Goal: Task Accomplishment & Management: Complete application form

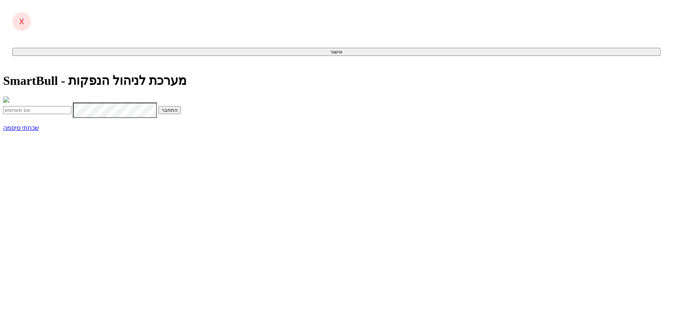
type input "idom@dcapital.co.il"
click at [71, 114] on input "idom@dcapital.co.il" at bounding box center [37, 110] width 68 height 8
click at [208, 131] on div "SmartBull - מערכת לניהול הנפקות idom@dcapital.co.il התחבר שכחתי סיסמה" at bounding box center [336, 102] width 667 height 58
click at [181, 114] on button "התחבר" at bounding box center [170, 110] width 22 height 8
drag, startPoint x: 330, startPoint y: 156, endPoint x: 260, endPoint y: 57, distance: 121.2
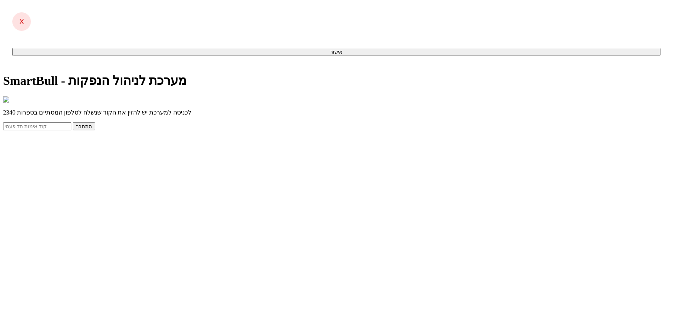
click at [71, 130] on input "text" at bounding box center [37, 126] width 68 height 8
type input "956658"
click at [73, 122] on button "התחבר" at bounding box center [84, 126] width 22 height 8
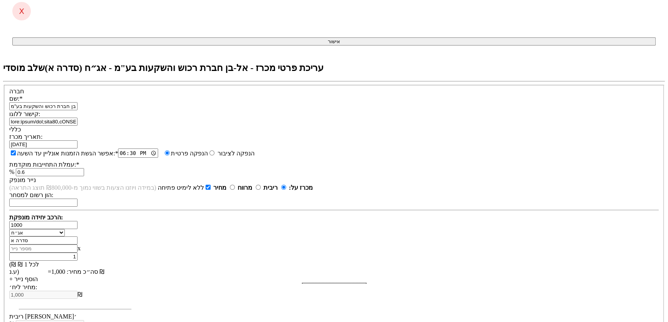
scroll to position [191, 0]
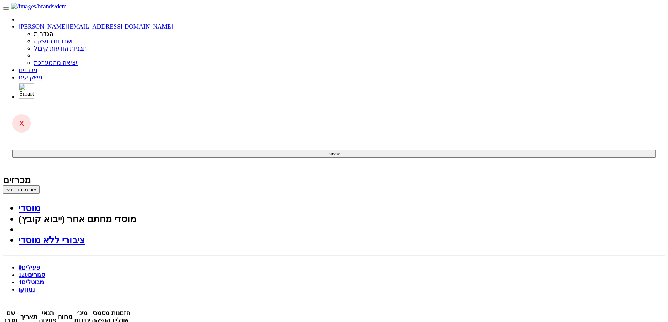
click at [40, 186] on button "צור מכרז חדש" at bounding box center [21, 190] width 37 height 8
click at [41, 203] on link "מוסדי" at bounding box center [30, 208] width 22 height 10
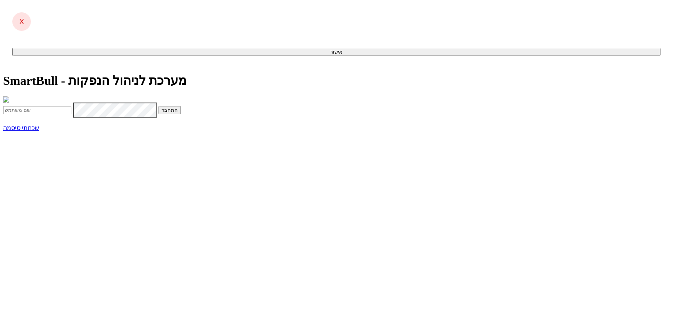
type input "[EMAIL_ADDRESS][DOMAIN_NAME]"
click at [181, 114] on button "התחבר" at bounding box center [170, 110] width 22 height 8
click at [71, 130] on input "text" at bounding box center [37, 126] width 68 height 8
type input "519941"
click at [73, 122] on button "התחבר" at bounding box center [84, 126] width 22 height 8
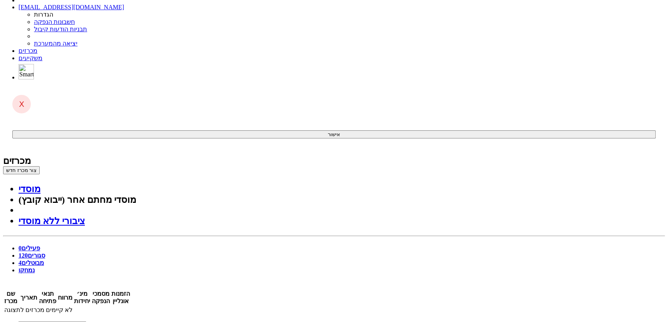
scroll to position [35, 0]
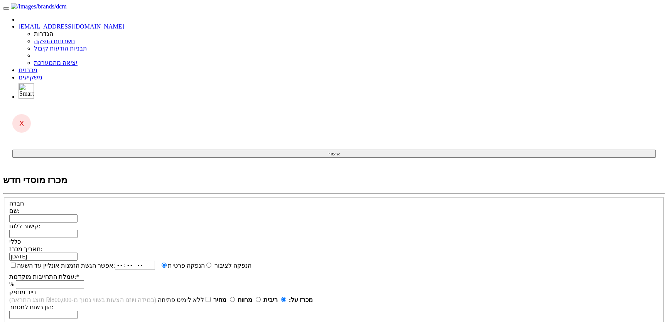
click at [78, 214] on input "שם:" at bounding box center [43, 218] width 68 height 8
paste input "[PERSON_NAME] בע"מ"
type input "[PERSON_NAME] בע"מ"
click at [267, 207] on div "שם: [PERSON_NAME] בע"מ קישור ללוגו:" at bounding box center [334, 222] width 650 height 31
click at [78, 230] on input "קישור ללוגו:" at bounding box center [43, 234] width 68 height 8
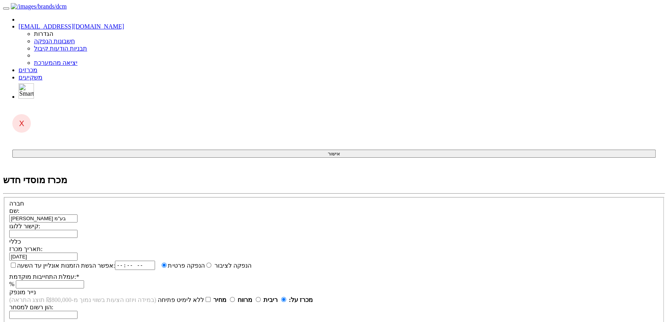
paste input "data:image/jpeg;base64,/9j/4AAQSkZJRgABAQAAAQABAAD/2wCEAAkGBxAPEBUQDxAVEBUVFhYV…"
type input "data:image/jpeg;base64,/9j/4AAQSkZJRgABAQAAAQABAAD/2wCEAAkGBxAPEBUQDxAVEBUVFhYV…"
click at [333, 261] on div "אפשר הגשת הזמנות אונליין עד השעה: הנפקה לציבור הנפקה פרטית * %" at bounding box center [334, 275] width 650 height 28
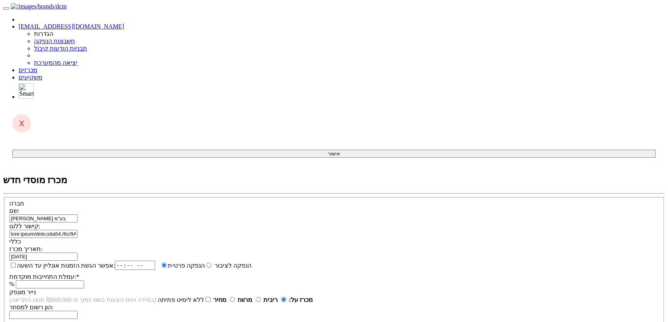
click at [78, 253] on span at bounding box center [78, 256] width 0 height 7
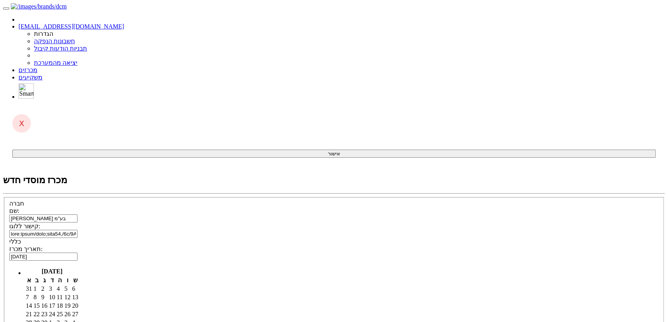
click at [40, 302] on td "15" at bounding box center [36, 306] width 7 height 8
type input "15/09/2025"
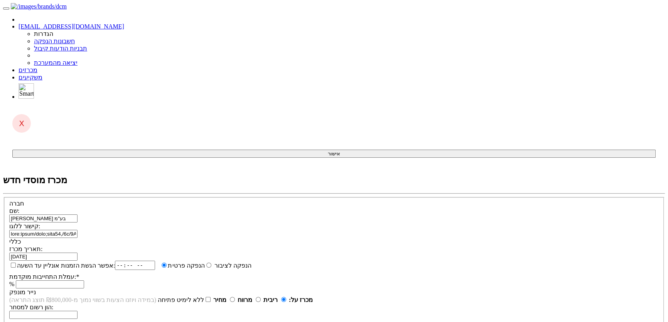
click at [16, 263] on input "אפשר הגשת הזמנות אונליין עד השעה:" at bounding box center [13, 265] width 5 height 5
checkbox input "true"
click at [158, 261] on input "time" at bounding box center [138, 265] width 40 height 9
type input "18:30"
click at [84, 280] on input "עמלת התחייבות מוקדמת: *" at bounding box center [50, 284] width 68 height 8
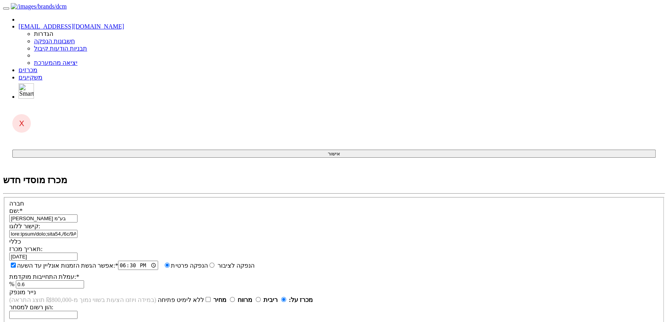
type input "0.6"
click at [226, 297] on strong "מחיר" at bounding box center [219, 300] width 13 height 7
click at [235, 297] on input "מחיר" at bounding box center [232, 299] width 5 height 5
radio input "true"
click at [212, 297] on label "ללא לימיט פתיחה" at bounding box center [185, 300] width 54 height 7
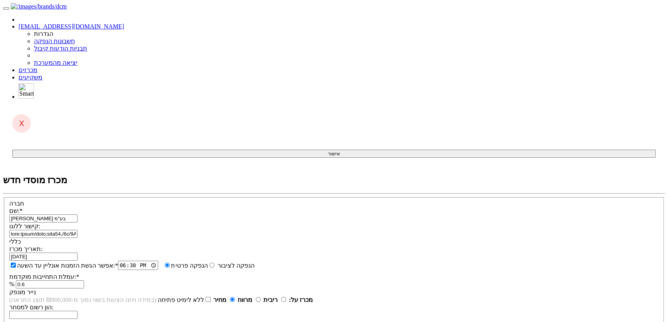
click at [211, 297] on input "ללא לימיט פתיחה" at bounding box center [208, 299] width 5 height 5
checkbox input "true"
type input "100"
click at [78, 311] on input "הון רשום למסחר:" at bounding box center [43, 315] width 68 height 8
type input "1"
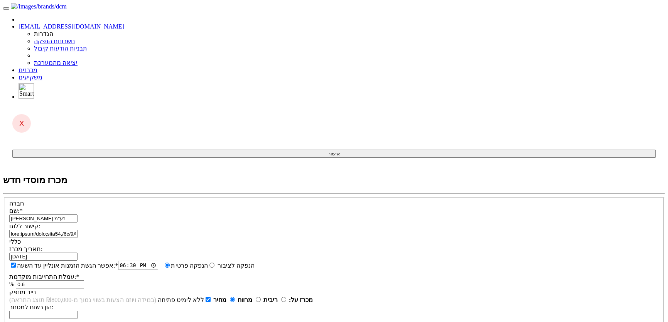
type input "סדרה א"
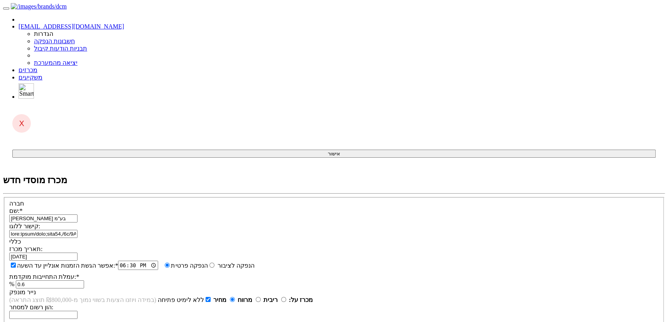
select select "כתבי אופציה"
type input "38"
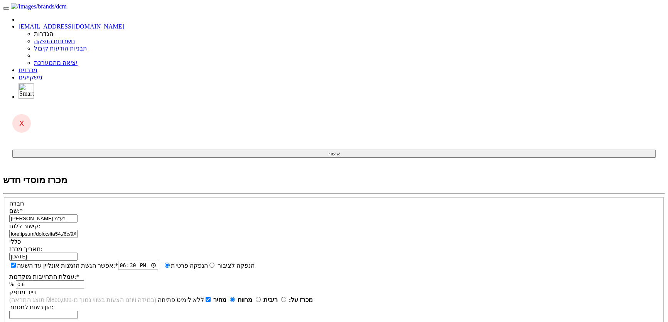
type input "סדרה 1"
type input "1"
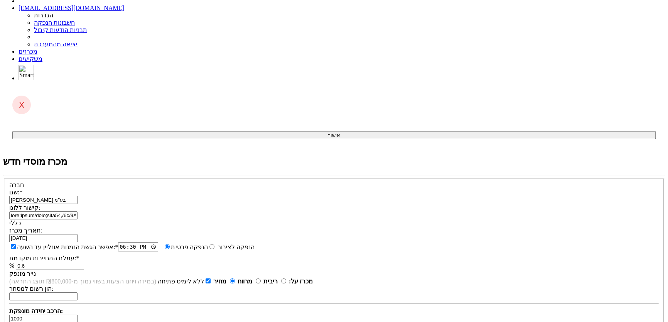
scroll to position [35, 0]
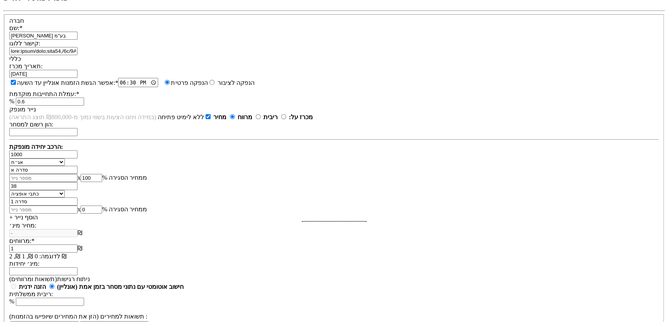
scroll to position [183, 0]
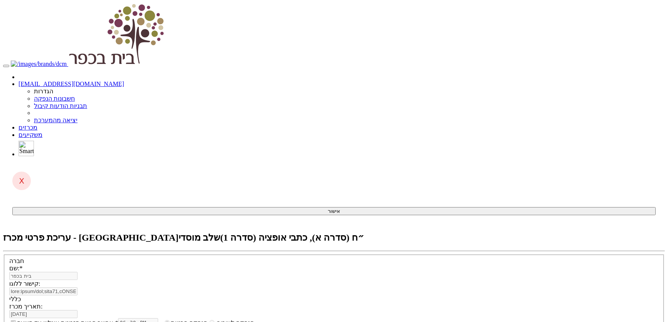
select select "כתבי אופציה"
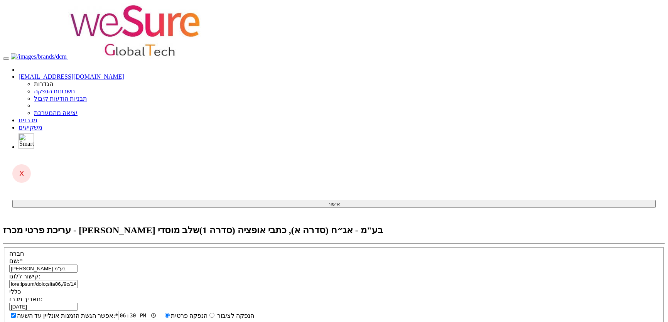
select select "כתבי אופציה"
click at [37, 117] on link "מכרזים" at bounding box center [28, 120] width 19 height 7
